Goal: Information Seeking & Learning: Check status

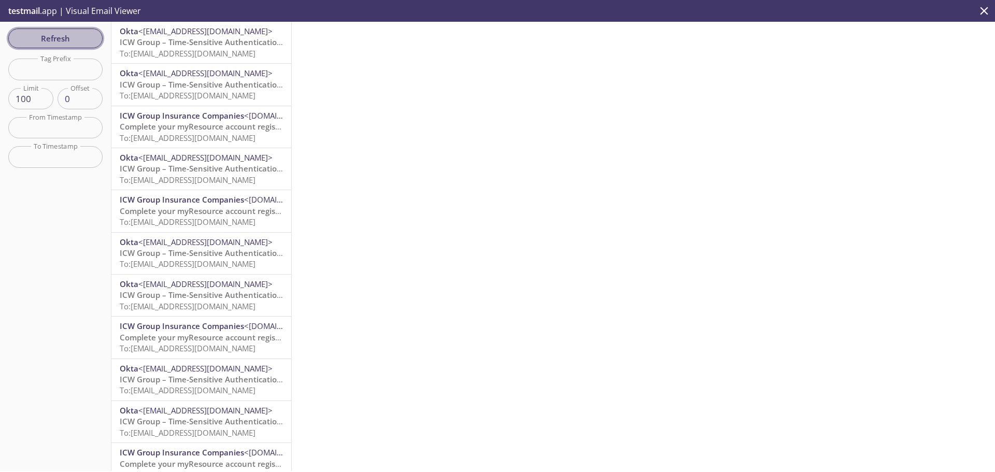
click at [23, 40] on span "Refresh" at bounding box center [56, 38] width 78 height 13
click at [81, 44] on span "Refresh" at bounding box center [56, 38] width 78 height 13
click at [71, 34] on span "Refresh" at bounding box center [56, 38] width 78 height 13
click at [212, 53] on span "To: [EMAIL_ADDRESS][DOMAIN_NAME]" at bounding box center [188, 53] width 136 height 10
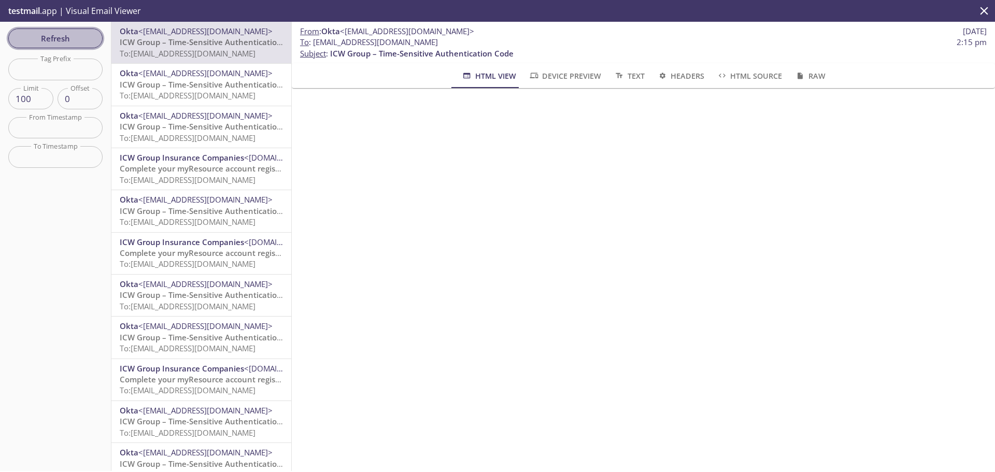
click at [46, 47] on button "Refresh" at bounding box center [55, 39] width 94 height 20
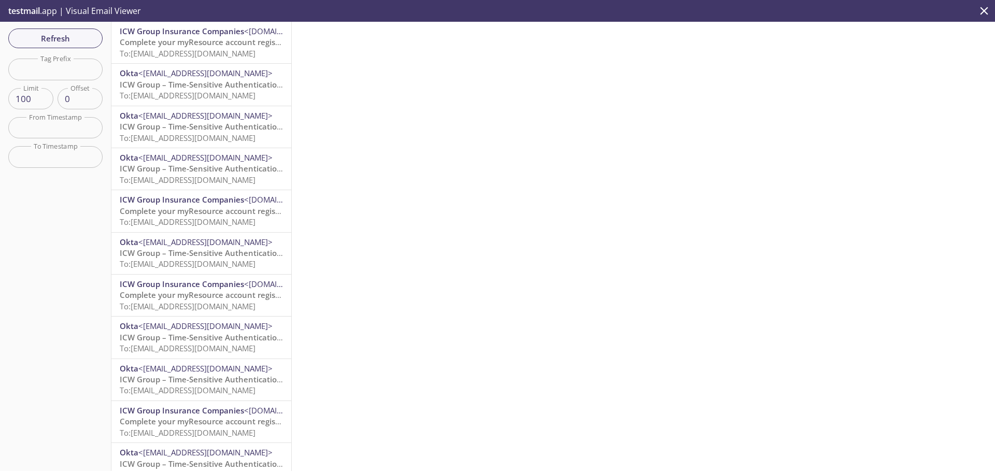
click at [167, 51] on span "To: [EMAIL_ADDRESS][DOMAIN_NAME]" at bounding box center [188, 53] width 136 height 10
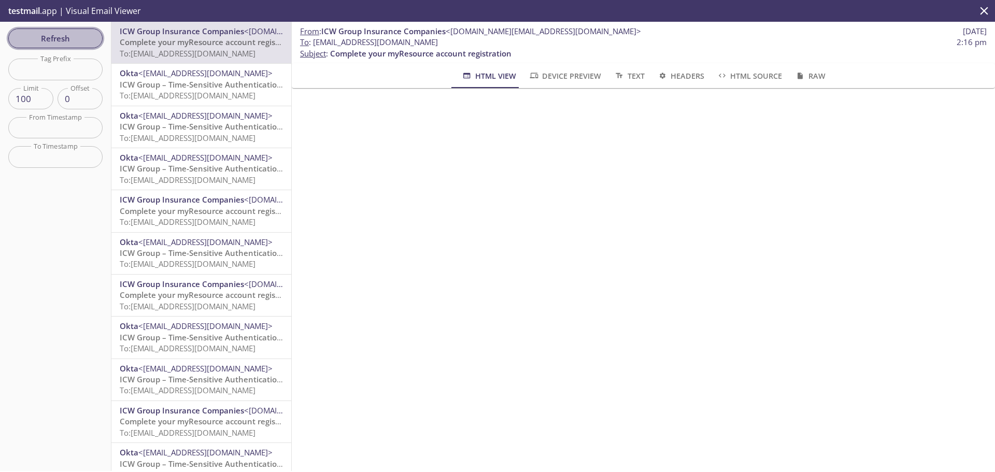
click at [73, 44] on span "Refresh" at bounding box center [56, 38] width 78 height 13
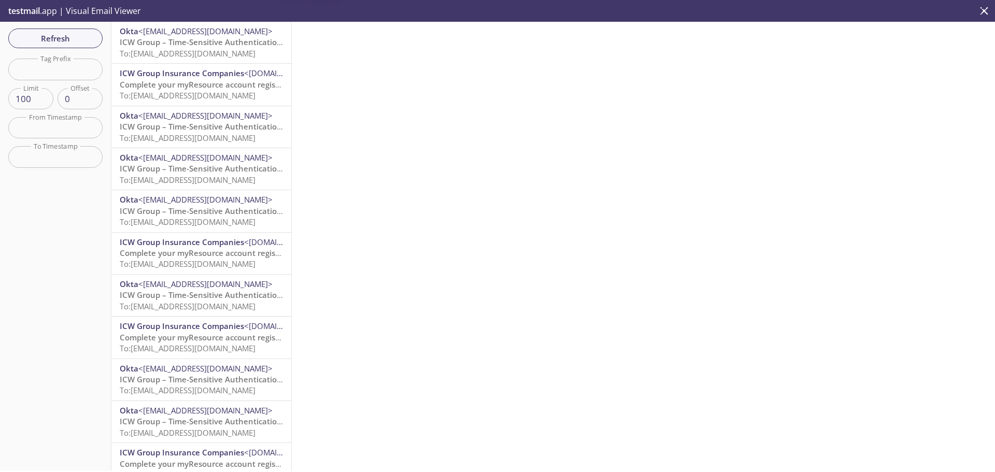
click at [196, 52] on span "To: [EMAIL_ADDRESS][DOMAIN_NAME]" at bounding box center [188, 53] width 136 height 10
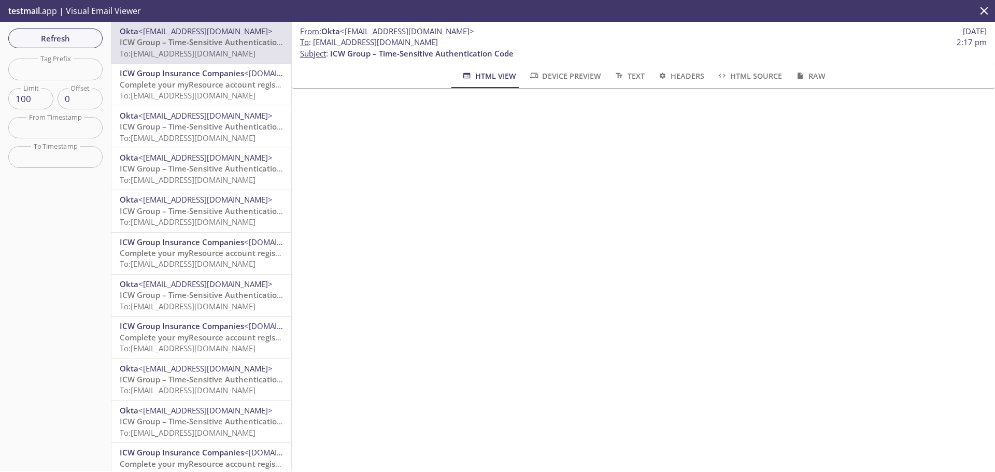
click at [22, 34] on span "Refresh" at bounding box center [56, 38] width 78 height 13
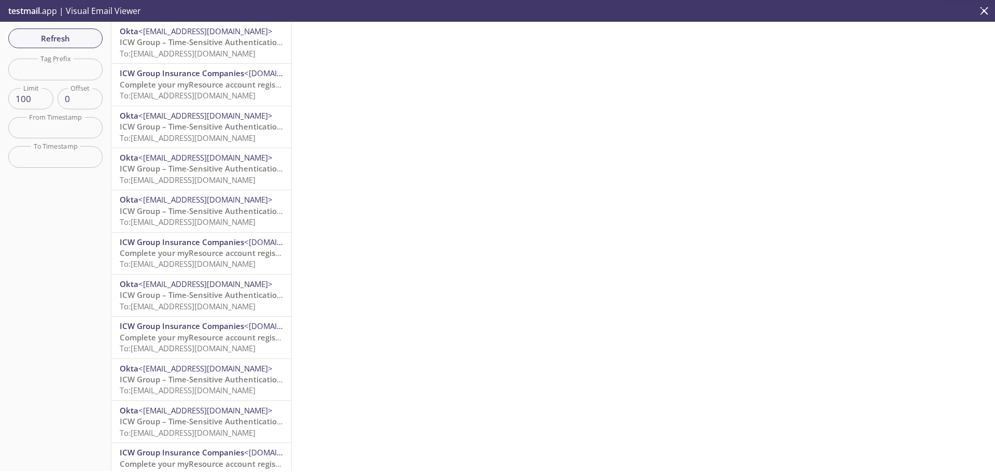
click at [198, 50] on span "To: [EMAIL_ADDRESS][DOMAIN_NAME]" at bounding box center [188, 53] width 136 height 10
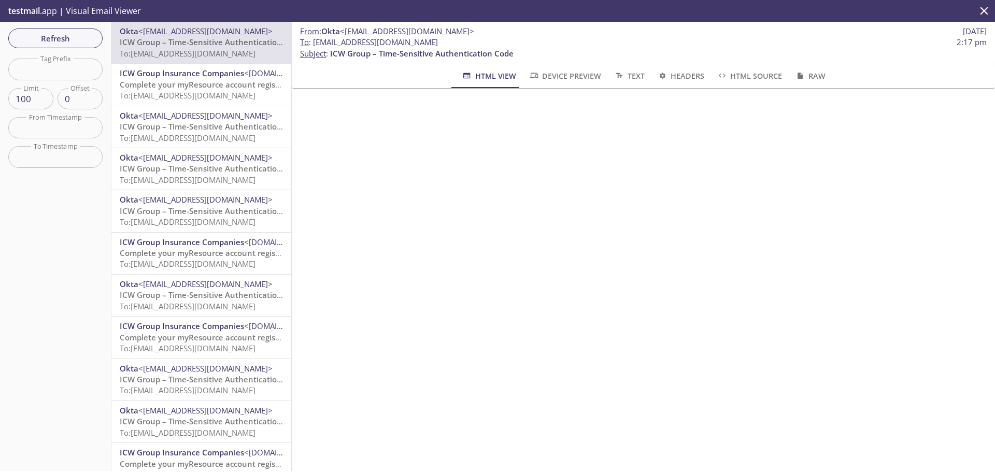
click at [211, 54] on span "To: [EMAIL_ADDRESS][DOMAIN_NAME]" at bounding box center [188, 53] width 136 height 10
click at [315, 45] on span "To : [EMAIL_ADDRESS][DOMAIN_NAME]" at bounding box center [369, 42] width 138 height 11
drag, startPoint x: 475, startPoint y: 42, endPoint x: 315, endPoint y: 40, distance: 160.1
click at [315, 40] on span "To : [EMAIL_ADDRESS][DOMAIN_NAME] 2:17 pm" at bounding box center [643, 42] width 687 height 11
copy span "[EMAIL_ADDRESS][DOMAIN_NAME]"
